Goal: Task Accomplishment & Management: Complete application form

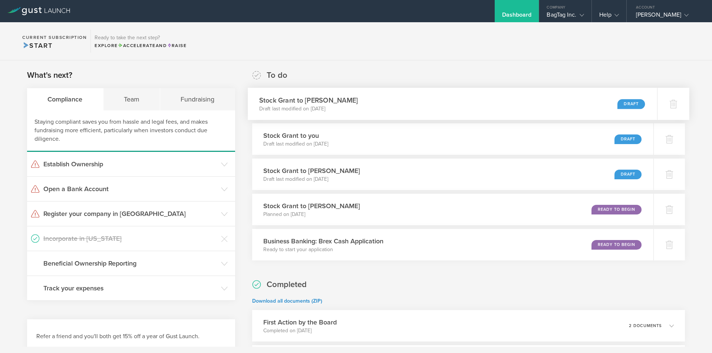
click at [451, 102] on div "Stock [PERSON_NAME] to [PERSON_NAME] Draft last modified on [DATE] Draft" at bounding box center [452, 104] width 409 height 32
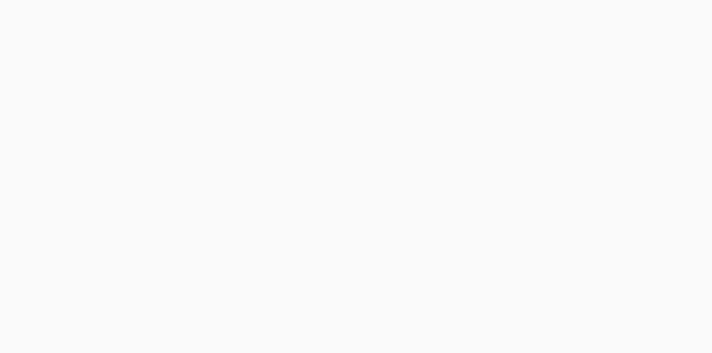
select select "double"
select select "100"
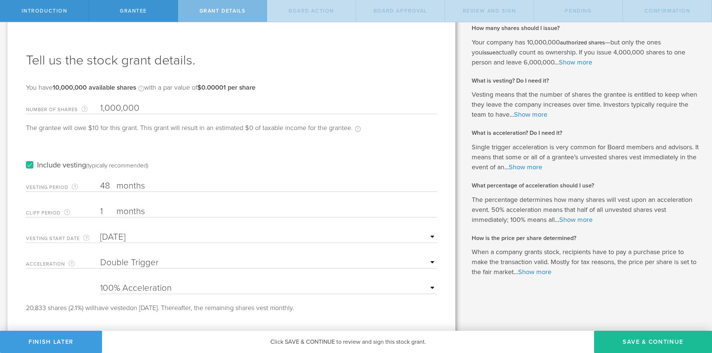
scroll to position [23, 0]
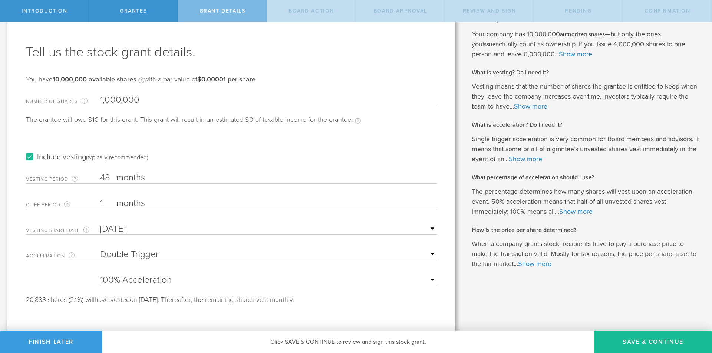
click at [160, 252] on select "None Single Trigger Double Trigger" at bounding box center [268, 254] width 337 height 11
click at [535, 158] on link "Show more" at bounding box center [525, 159] width 33 height 8
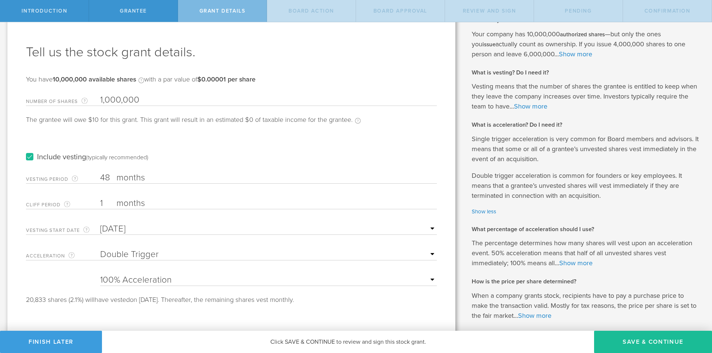
click at [329, 256] on select "None Single Trigger Double Trigger" at bounding box center [268, 254] width 337 height 11
select select "single"
click at [100, 249] on select "None Single Trigger Double Trigger" at bounding box center [268, 254] width 337 height 11
click at [174, 280] on select "25% Acceleration 50% Acceleration 75% Acceleration 100% Acceleration" at bounding box center [268, 280] width 337 height 11
click at [80, 277] on form "Number of Shares The total amount of stock the company is granting to this reci…" at bounding box center [231, 197] width 411 height 212
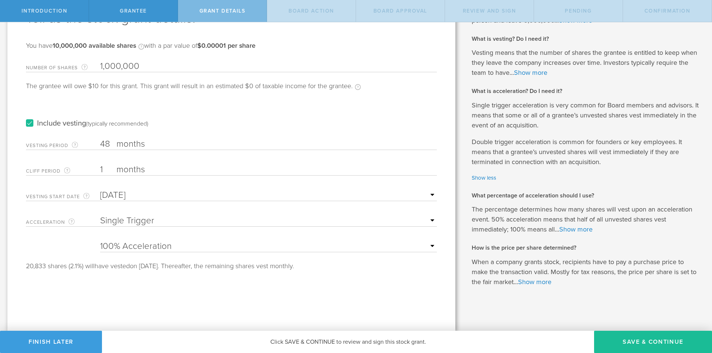
scroll to position [20, 0]
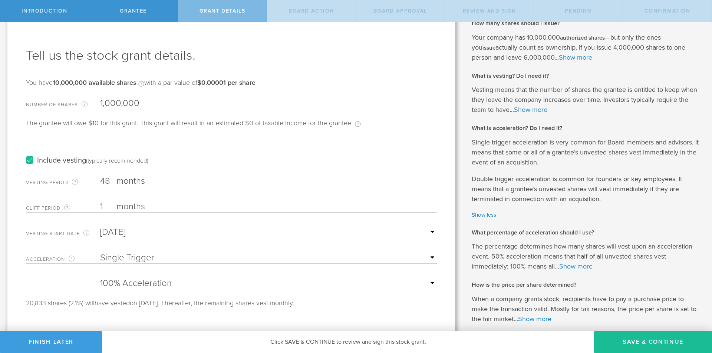
click at [484, 220] on div "How many shares should I issue? Your company has 10,000,000 authorized shares —…" at bounding box center [586, 171] width 229 height 305
click at [483, 217] on link "Show less" at bounding box center [586, 215] width 229 height 9
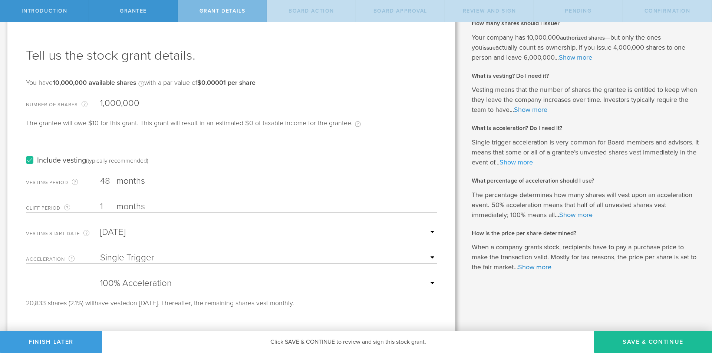
click at [516, 162] on link "Show more" at bounding box center [515, 162] width 33 height 8
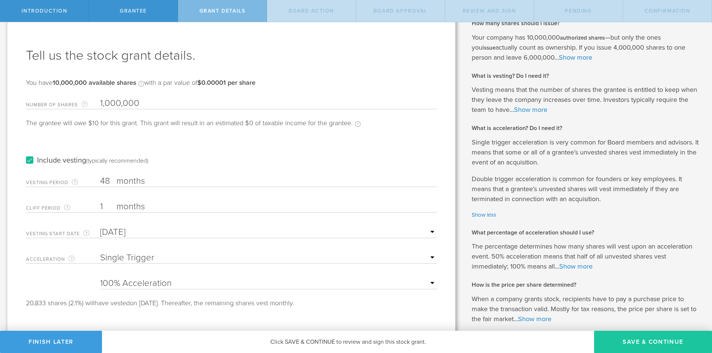
click at [625, 343] on button "Save & Continue" at bounding box center [653, 342] width 118 height 22
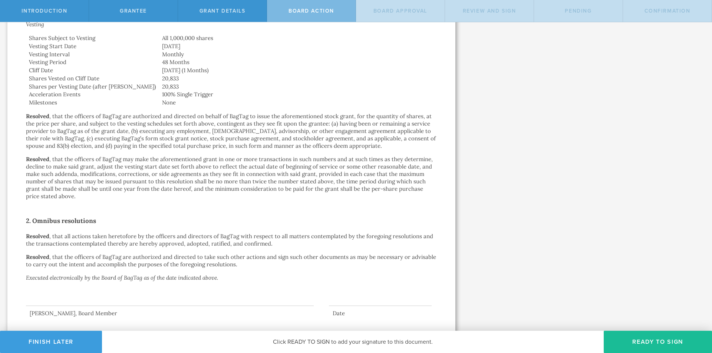
scroll to position [297, 0]
click at [646, 340] on button "Ready to Sign" at bounding box center [658, 342] width 108 height 22
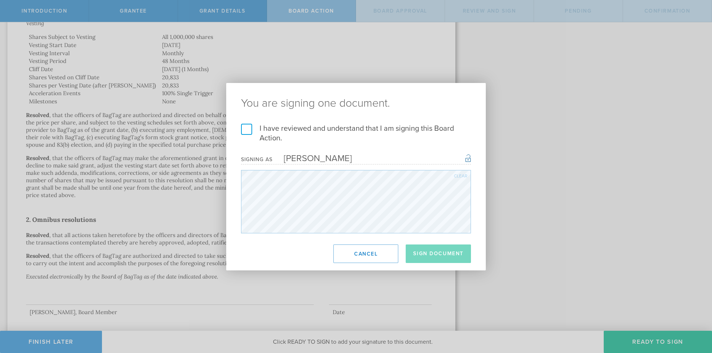
click at [242, 132] on label "I have reviewed and understand that I am signing this Board Action." at bounding box center [356, 133] width 230 height 19
click at [0, 0] on input "I have reviewed and understand that I am signing this Board Action." at bounding box center [0, 0] width 0 height 0
click at [432, 257] on button "Sign Document" at bounding box center [438, 254] width 65 height 19
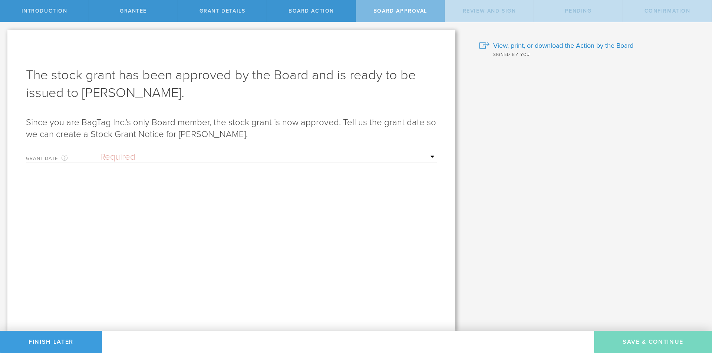
click at [145, 159] on select "Required Upon grantee's signature A specific date" at bounding box center [268, 157] width 337 height 11
select select "uponGranteeSignature"
click at [100, 152] on select "Required Upon grantee's signature A specific date" at bounding box center [268, 157] width 337 height 11
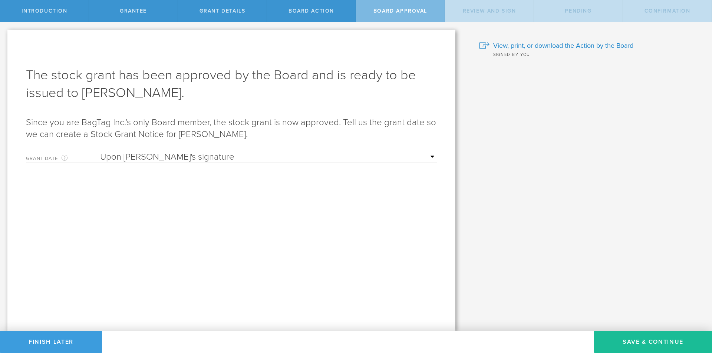
click at [367, 156] on select "Required Upon grantee's signature A specific date" at bounding box center [268, 157] width 337 height 11
click at [669, 343] on button "Save & Continue" at bounding box center [653, 342] width 118 height 22
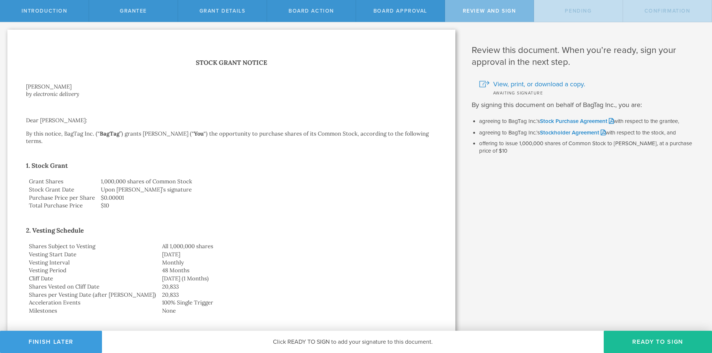
click at [659, 342] on button "Ready to Sign" at bounding box center [658, 342] width 108 height 22
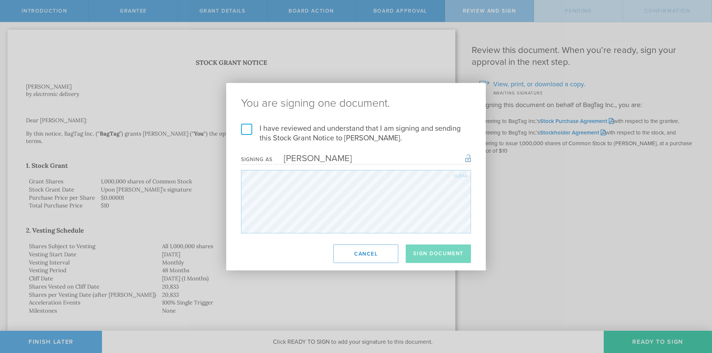
click at [280, 130] on label "I have reviewed and understand that I am signing and sending this Stock Grant N…" at bounding box center [356, 133] width 230 height 19
click at [0, 0] on input "I have reviewed and understand that I am signing and sending this Stock Grant N…" at bounding box center [0, 0] width 0 height 0
click at [433, 255] on button "Sign Document" at bounding box center [438, 254] width 65 height 19
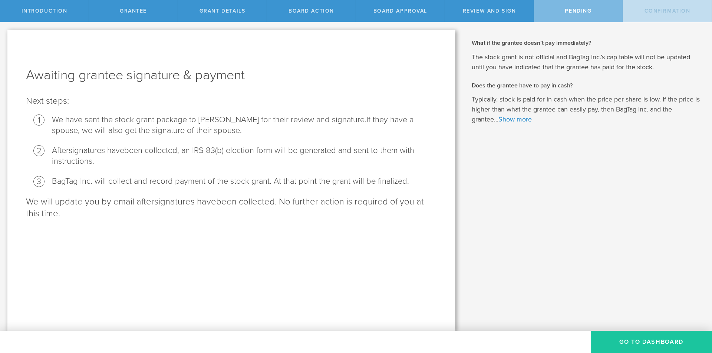
click at [636, 340] on button "Go To Dashboard" at bounding box center [651, 342] width 121 height 22
